Goal: Task Accomplishment & Management: Use online tool/utility

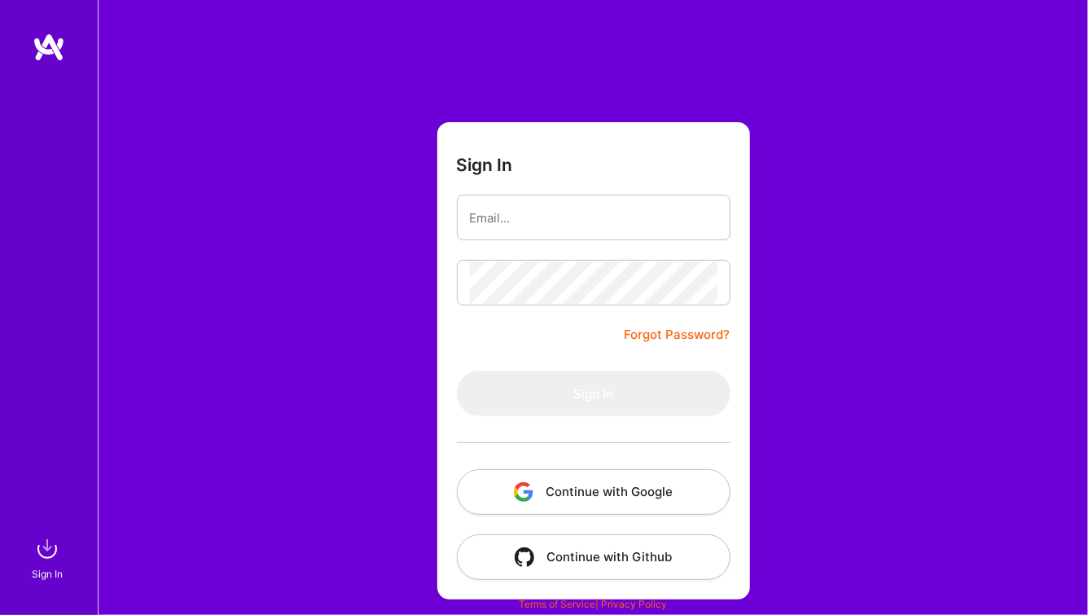
click at [619, 495] on button "Continue with Google" at bounding box center [594, 492] width 274 height 46
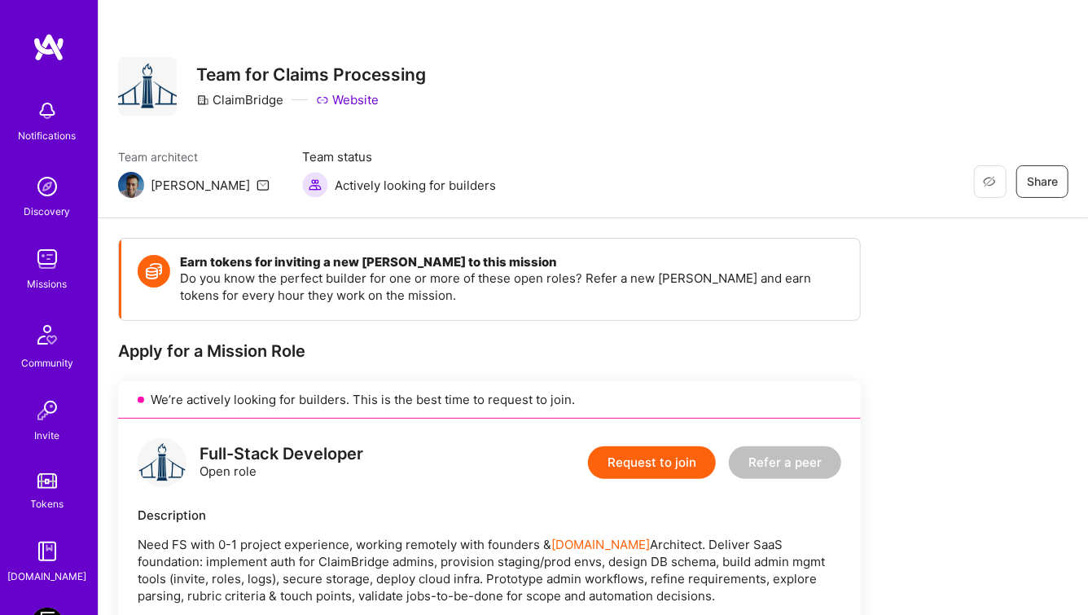
scroll to position [112, 0]
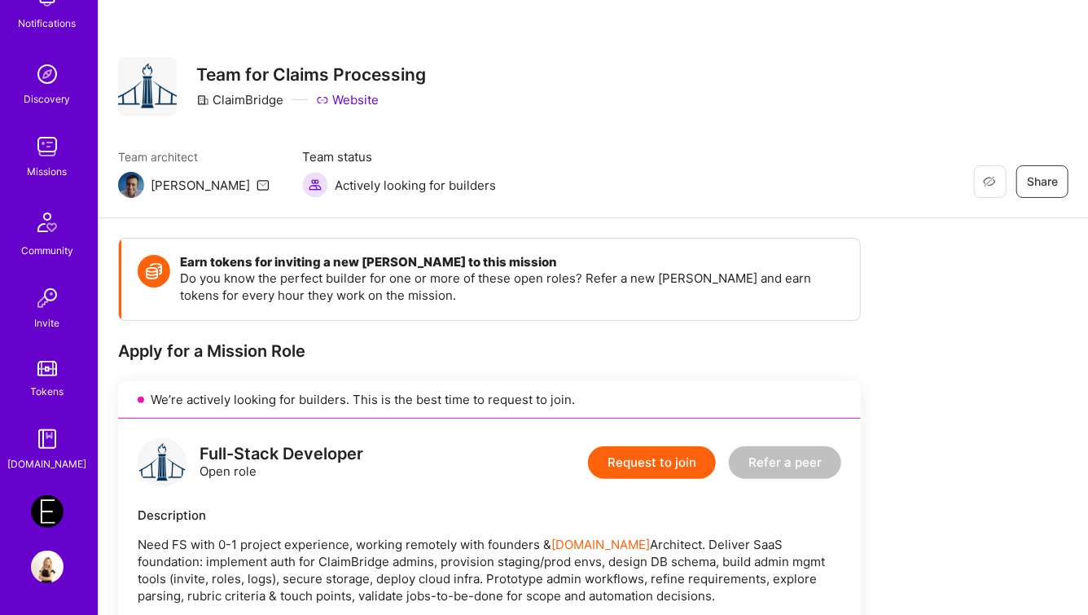
click at [43, 138] on img at bounding box center [47, 146] width 33 height 33
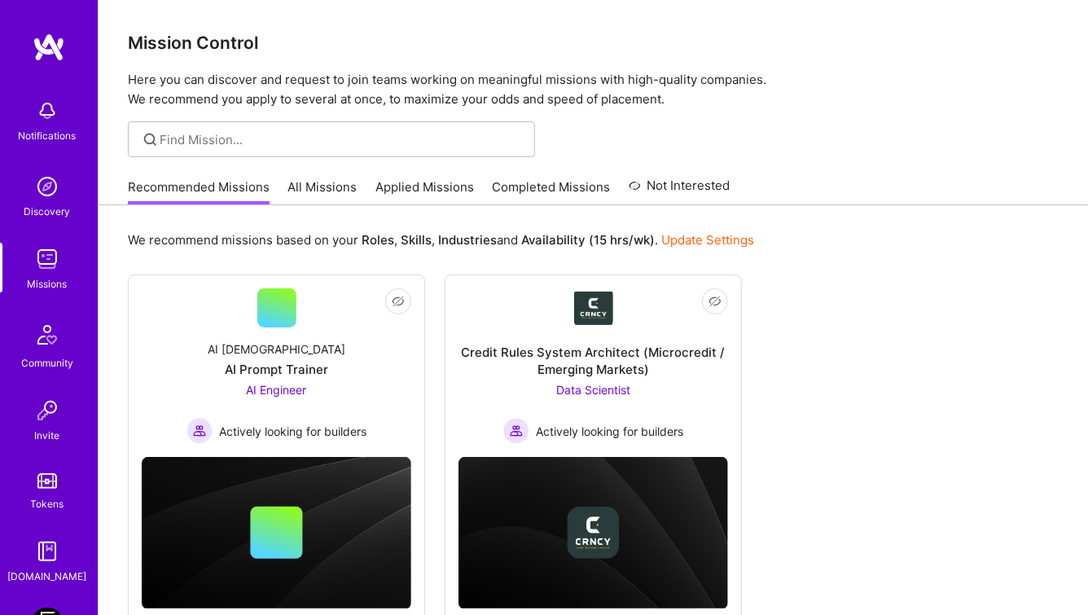
click at [309, 190] on link "All Missions" at bounding box center [322, 191] width 69 height 27
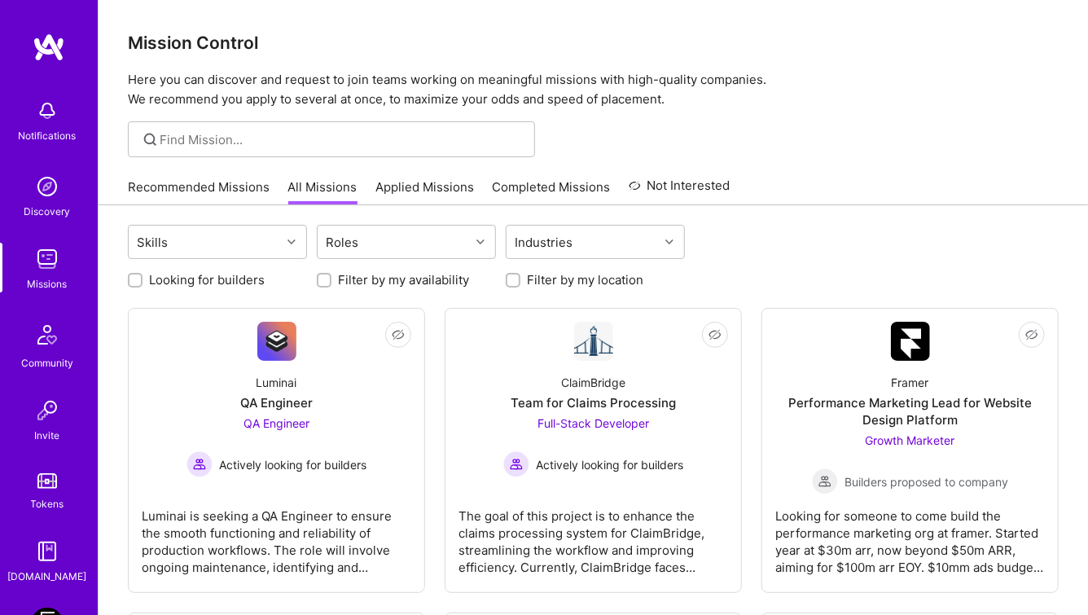
click at [194, 191] on link "Recommended Missions" at bounding box center [199, 191] width 142 height 27
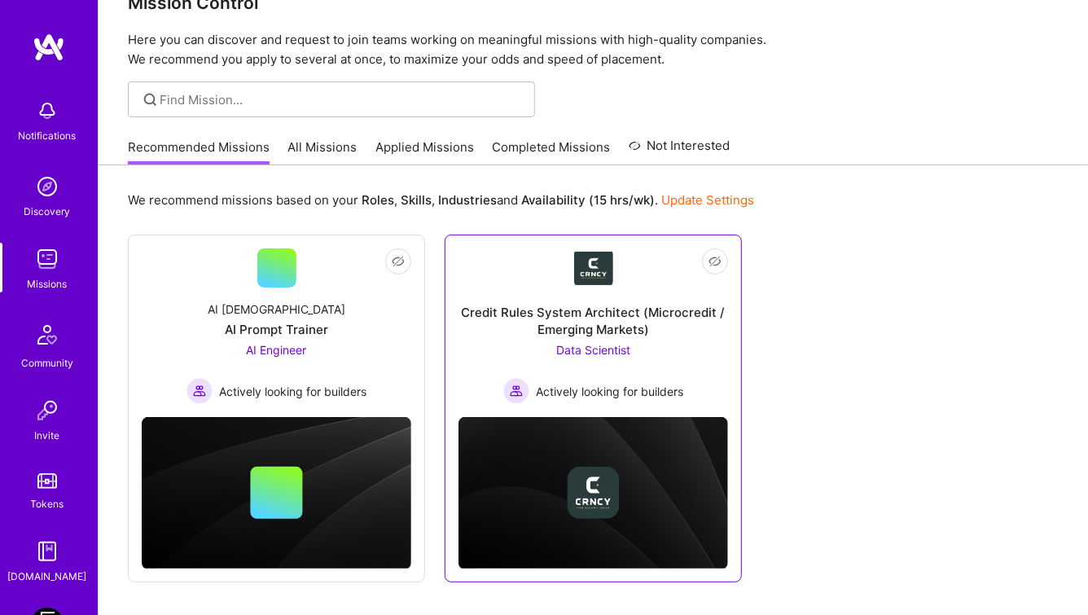
scroll to position [18, 0]
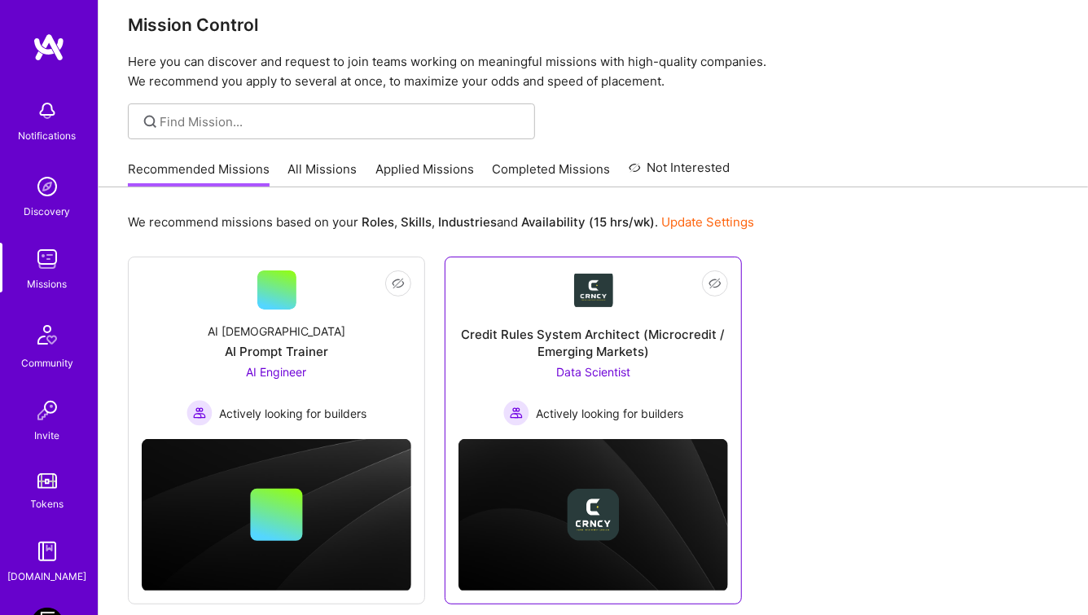
click at [613, 322] on div "Credit Rules System Architect (Microcredit / Emerging Markets) Data Scientist A…" at bounding box center [593, 367] width 270 height 116
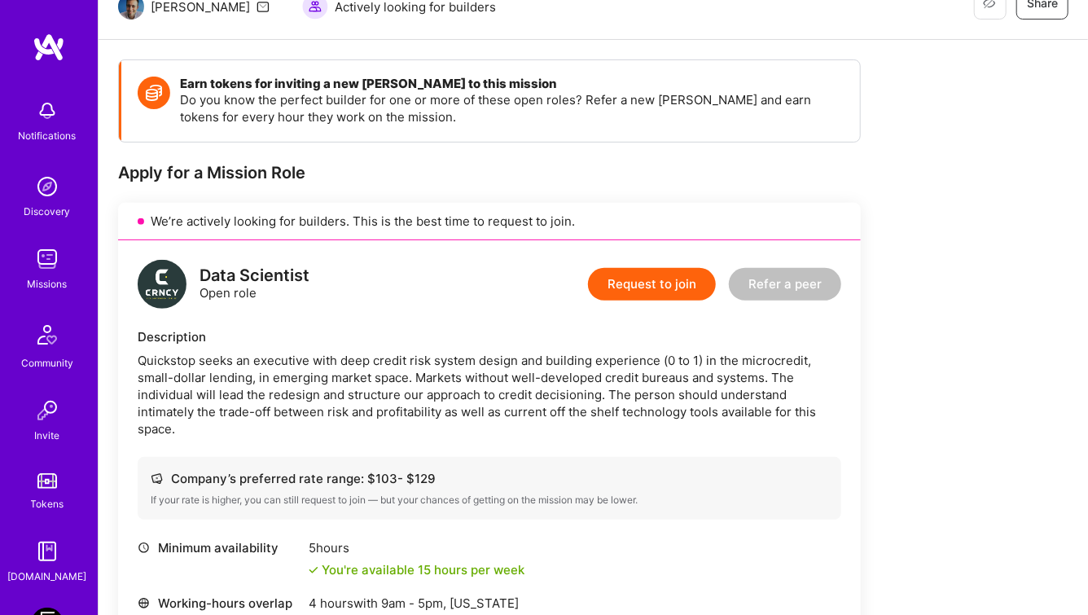
scroll to position [174, 0]
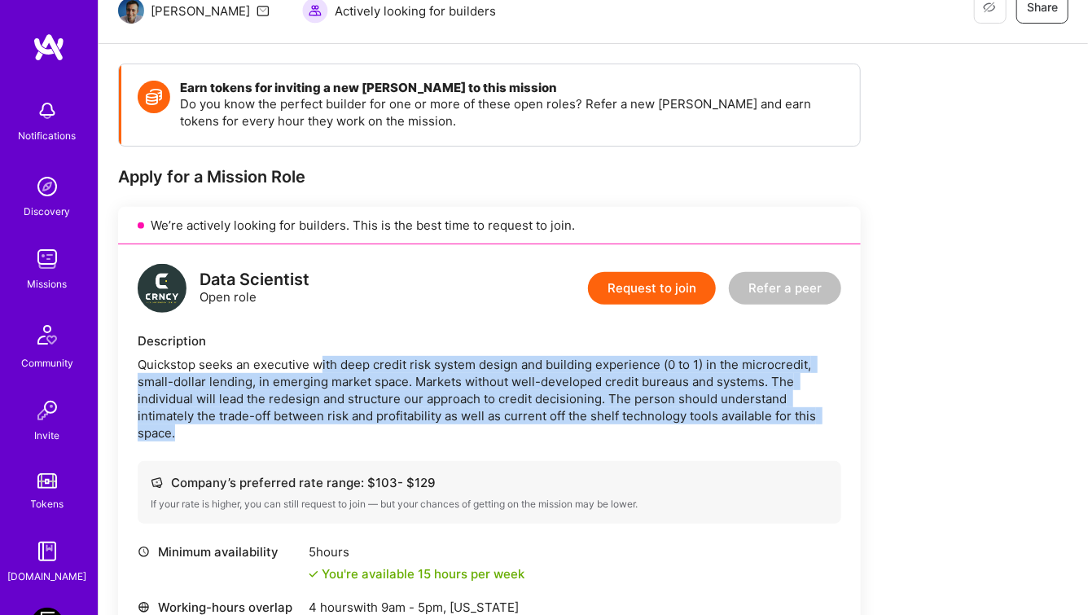
drag, startPoint x: 318, startPoint y: 371, endPoint x: 581, endPoint y: 440, distance: 271.0
click at [581, 440] on div "Quickstop seeks an executive with deep credit risk system design and building e…" at bounding box center [489, 398] width 703 height 85
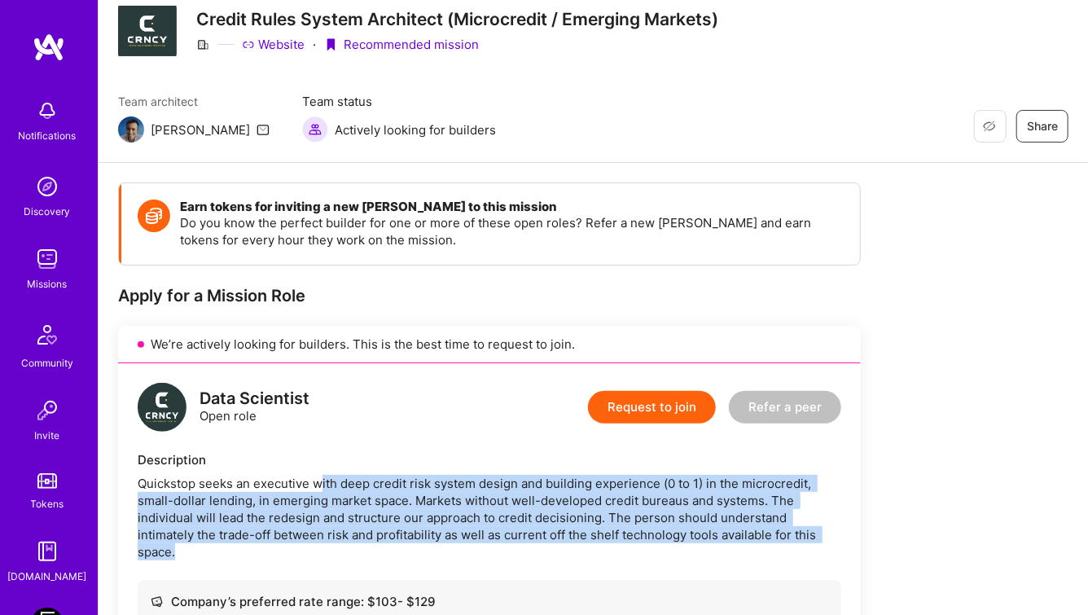
scroll to position [0, 0]
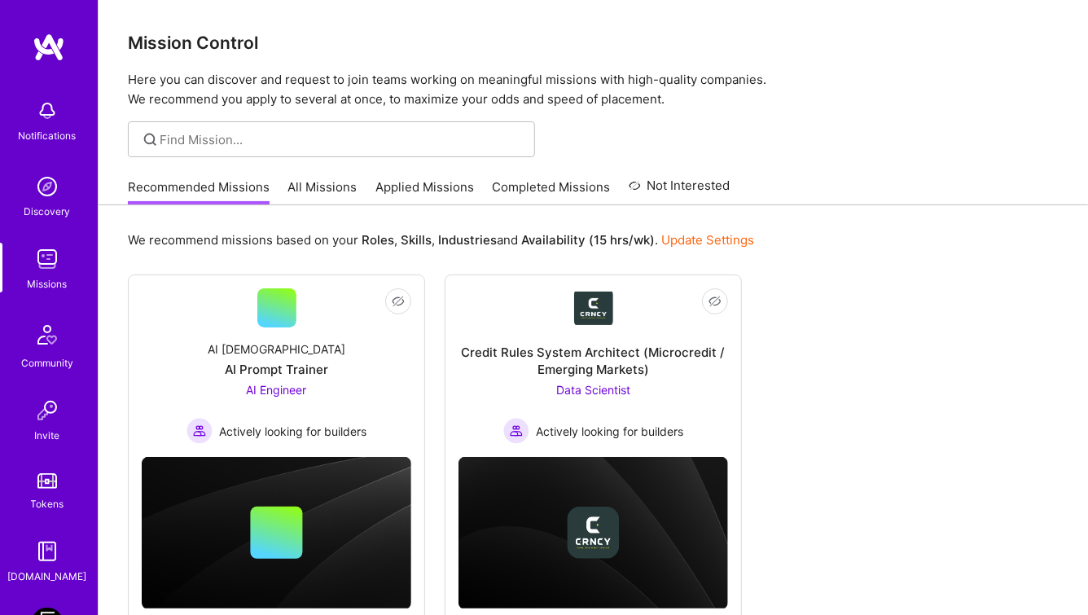
click at [330, 185] on link "All Missions" at bounding box center [322, 191] width 69 height 27
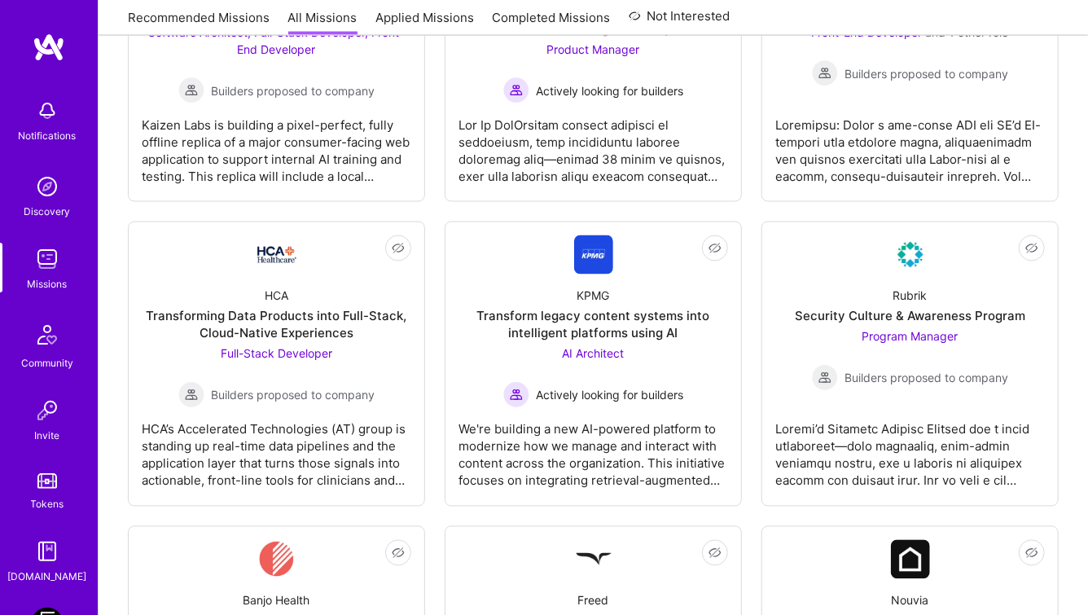
scroll to position [1308, 0]
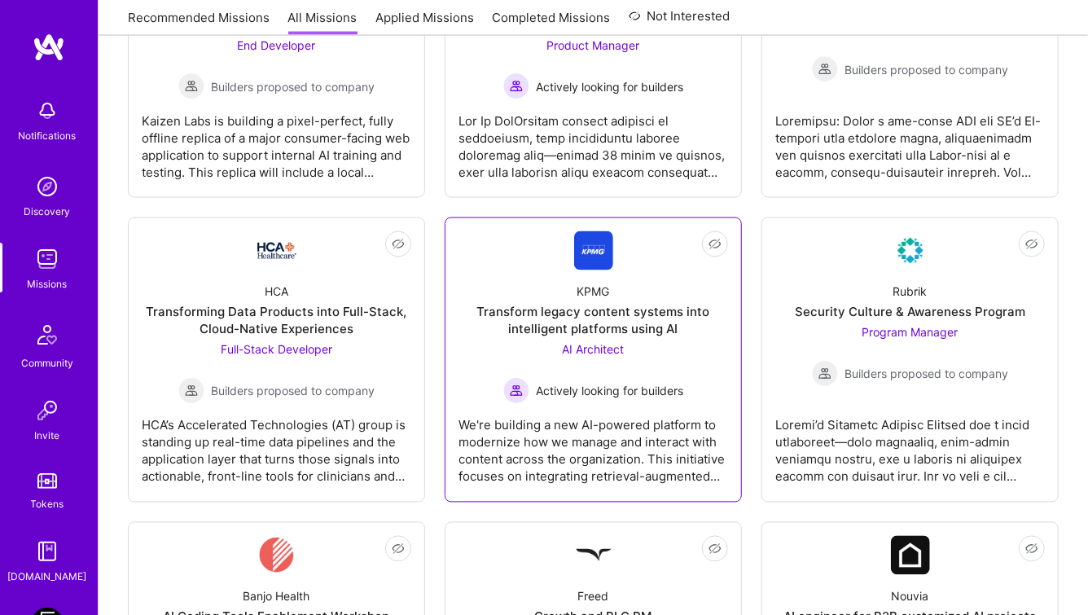
click at [565, 331] on div "Transform legacy content systems into intelligent platforms using AI" at bounding box center [593, 321] width 270 height 34
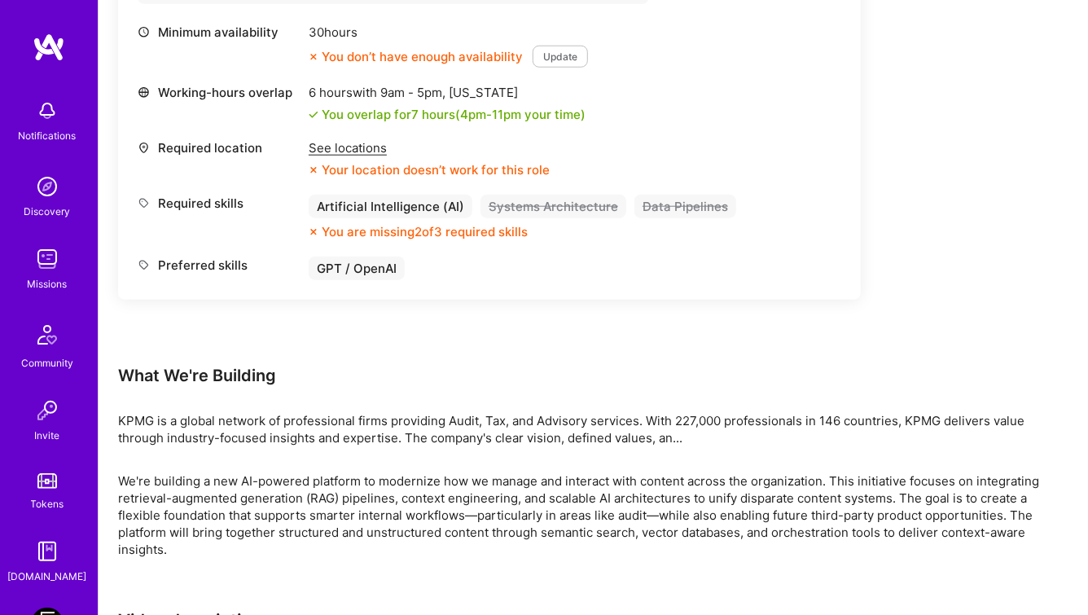
scroll to position [730, 0]
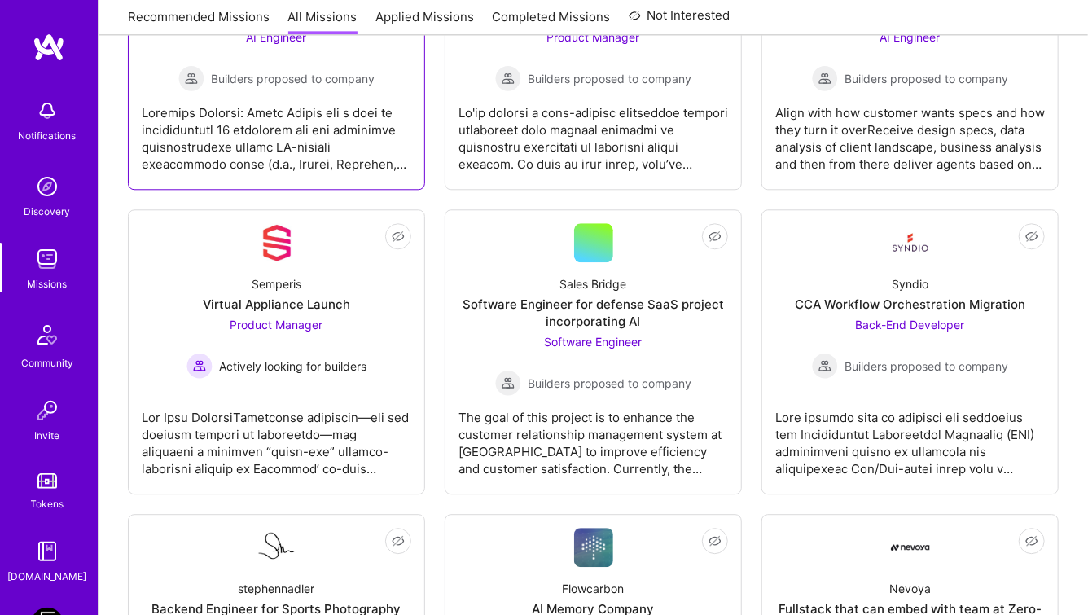
scroll to position [1913, 0]
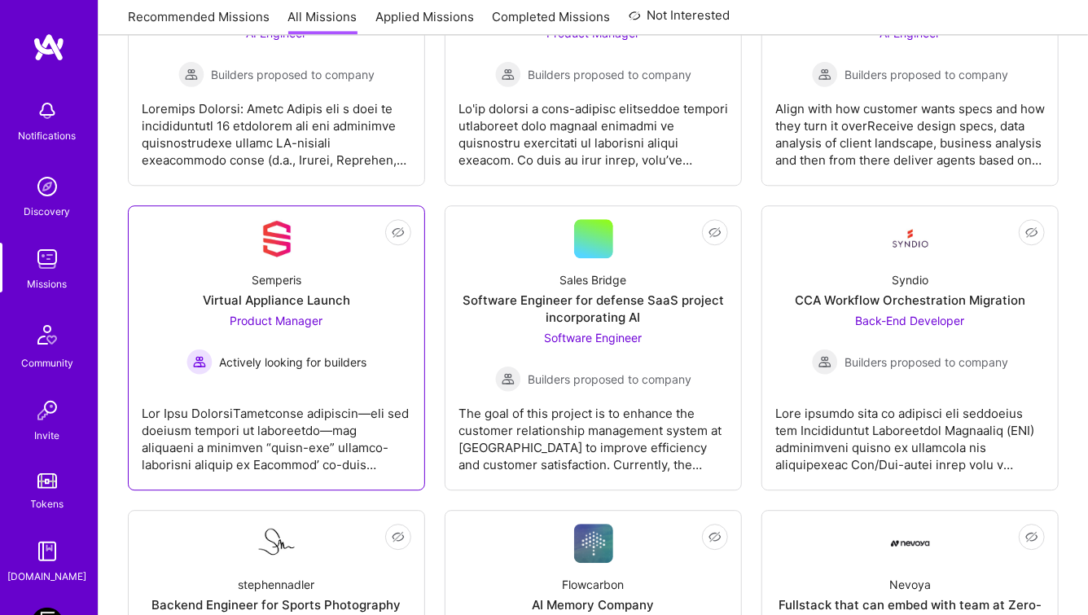
click at [246, 376] on link "Not Interested Semperis Virtual Appliance Launch Product Manager Actively looki…" at bounding box center [277, 347] width 270 height 257
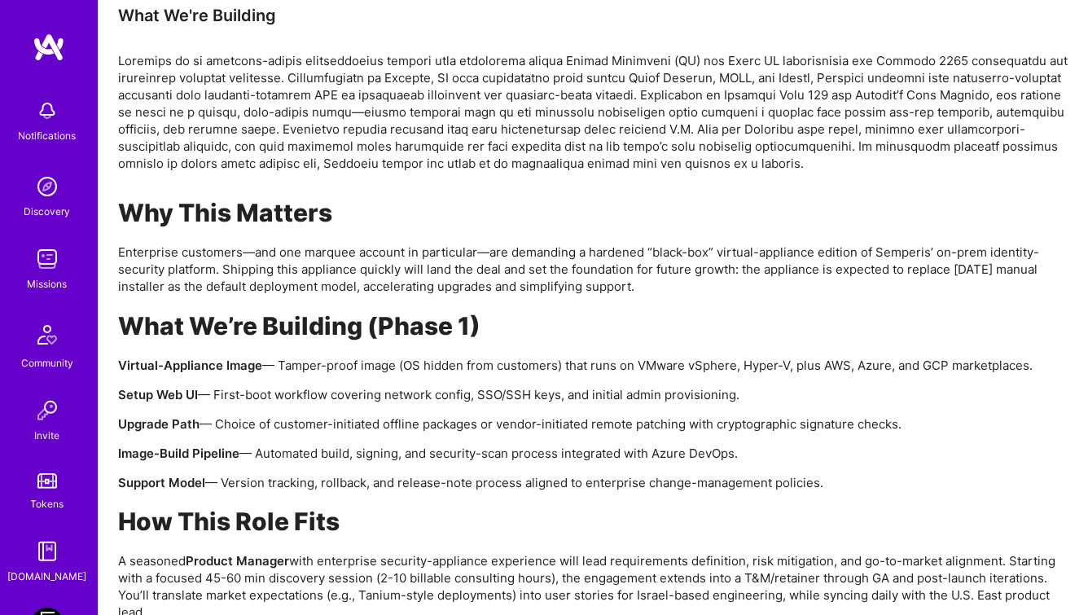
scroll to position [1052, 0]
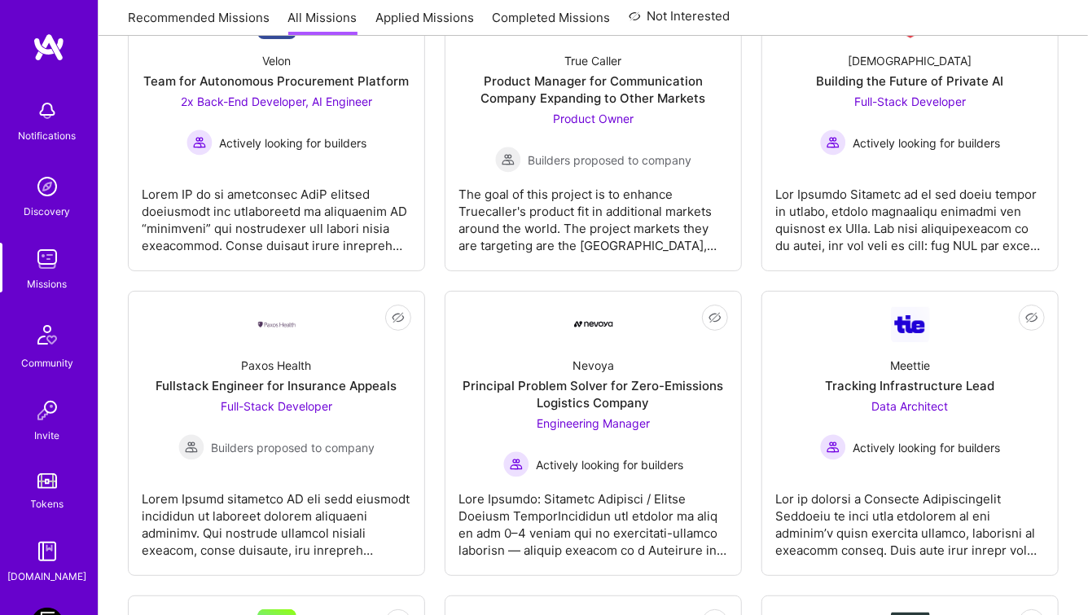
scroll to position [3031, 0]
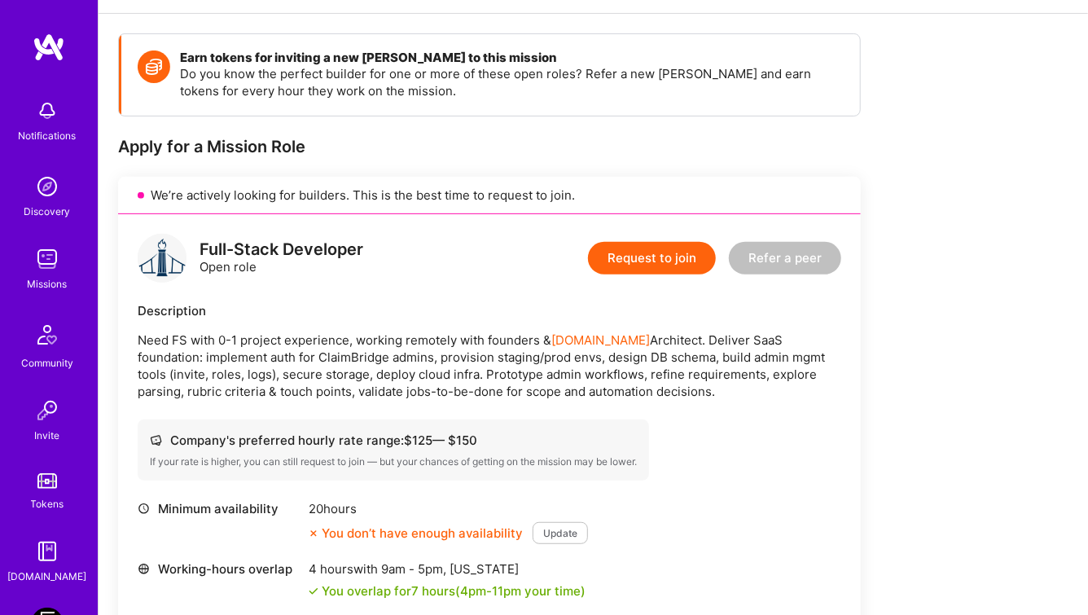
scroll to position [205, 0]
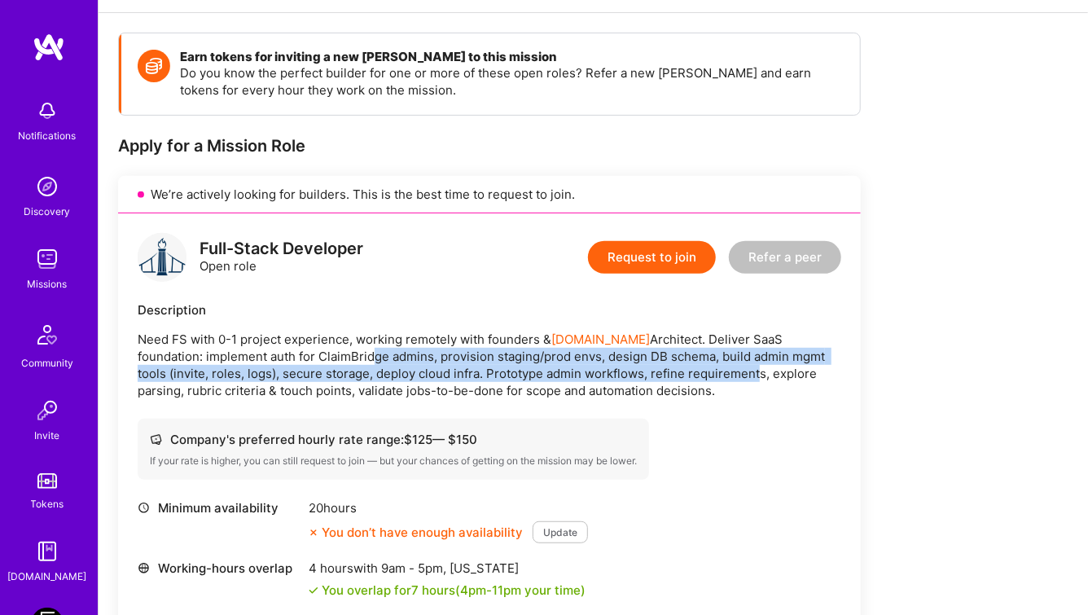
drag, startPoint x: 296, startPoint y: 353, endPoint x: 674, endPoint y: 378, distance: 378.6
click at [674, 378] on p "Need FS with 0-1 project experience, working remotely with founders & [DOMAIN_N…" at bounding box center [489, 365] width 703 height 68
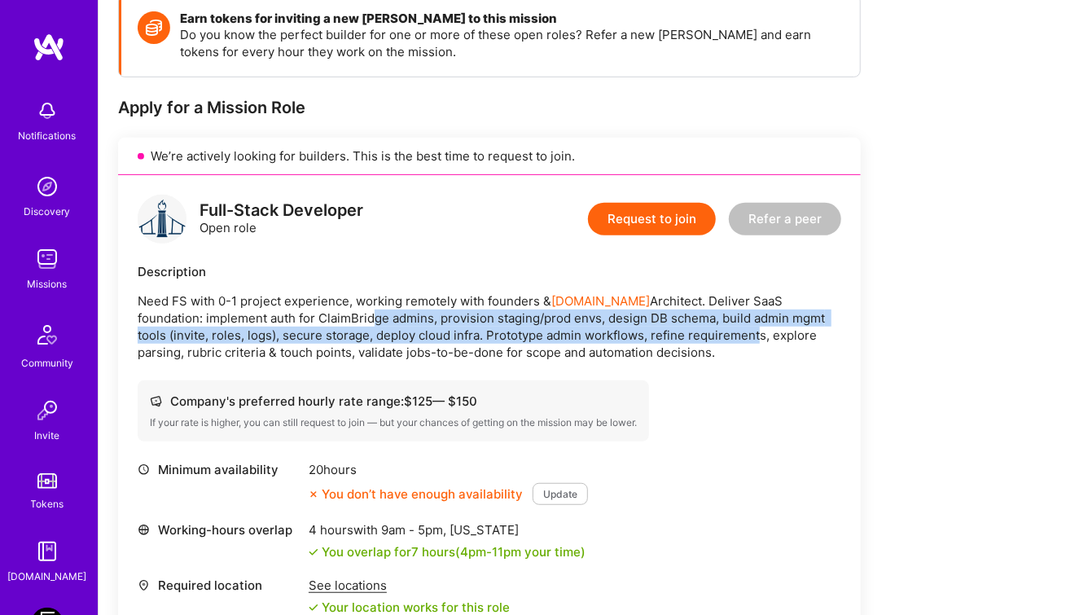
scroll to position [246, 0]
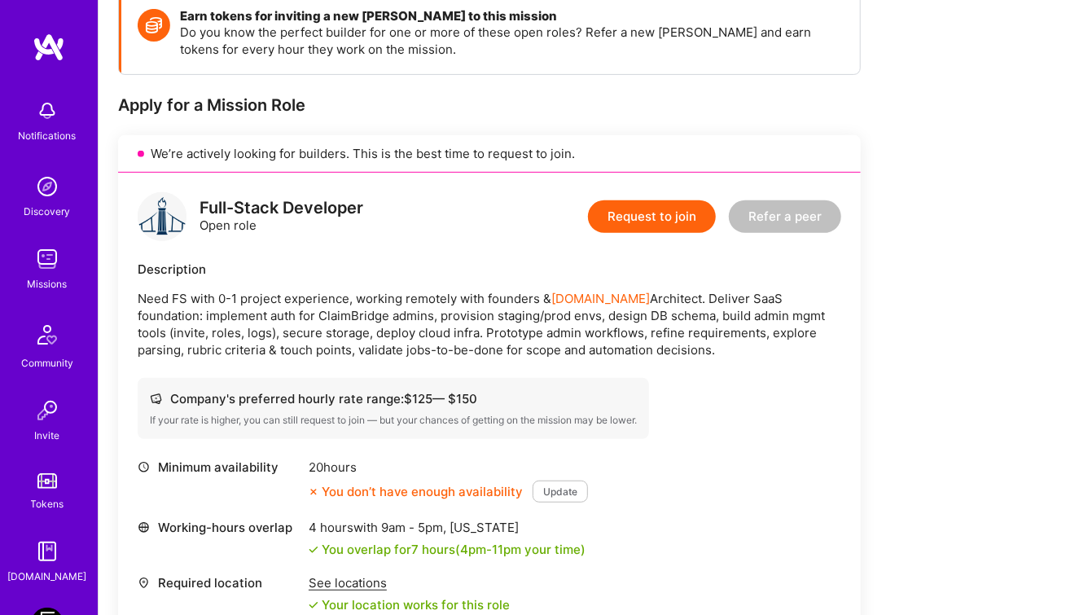
click at [444, 251] on div "Full-Stack Developer Open role Request to join Refer a peer Description Need FS…" at bounding box center [489, 423] width 743 height 500
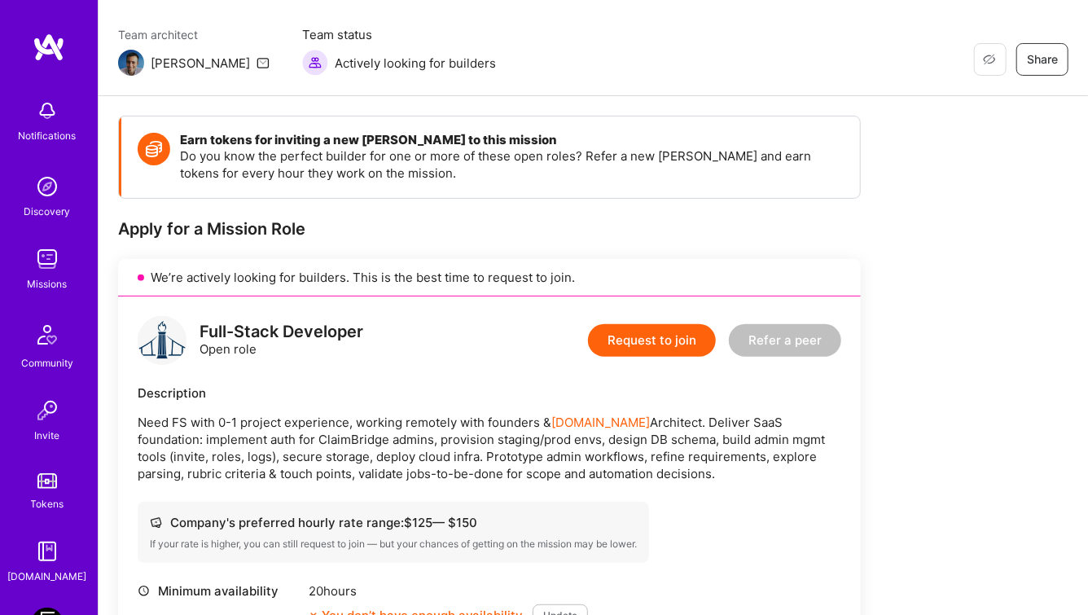
scroll to position [688, 0]
